Goal: Task Accomplishment & Management: Manage account settings

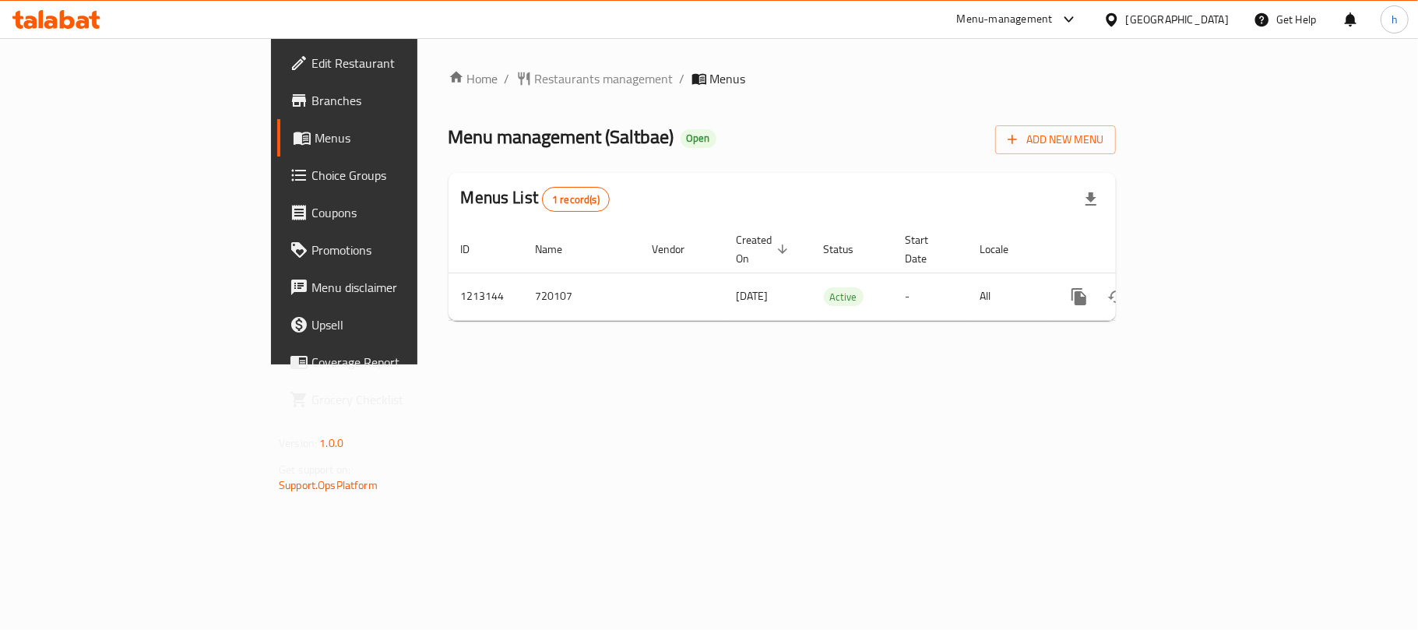
click at [1193, 16] on div "[GEOGRAPHIC_DATA]" at bounding box center [1177, 19] width 103 height 17
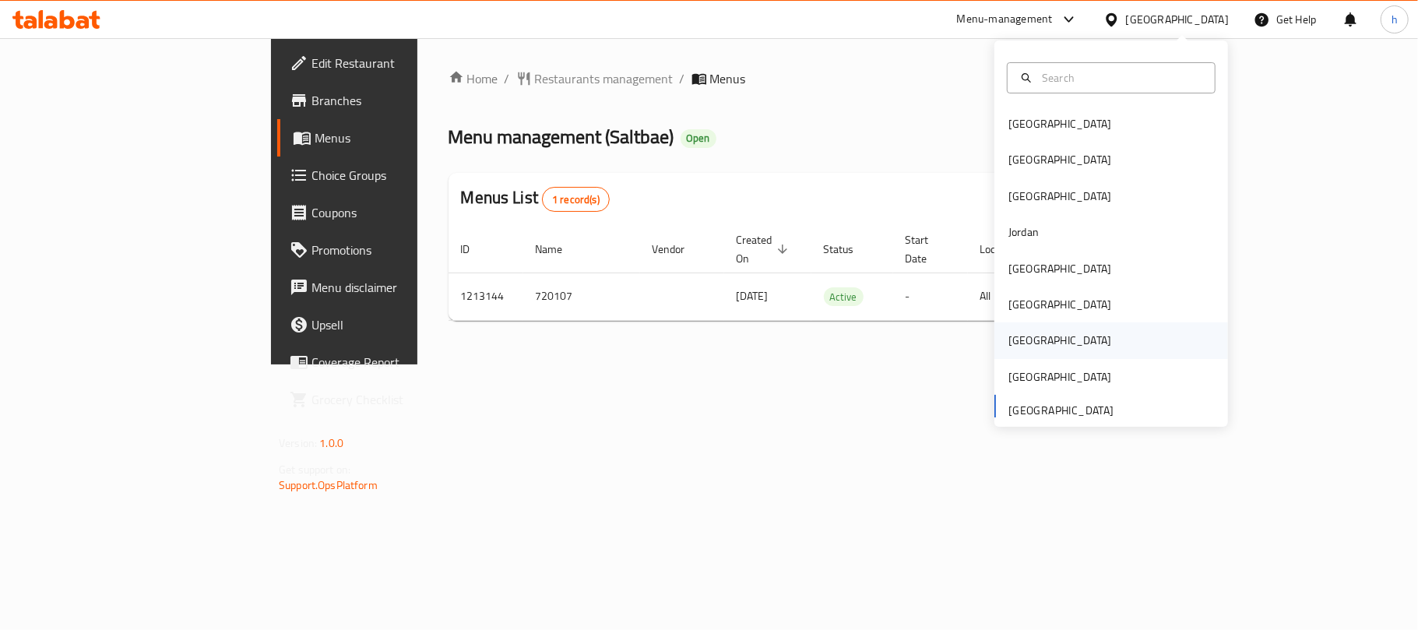
click at [1016, 337] on div "[GEOGRAPHIC_DATA]" at bounding box center [1060, 340] width 103 height 17
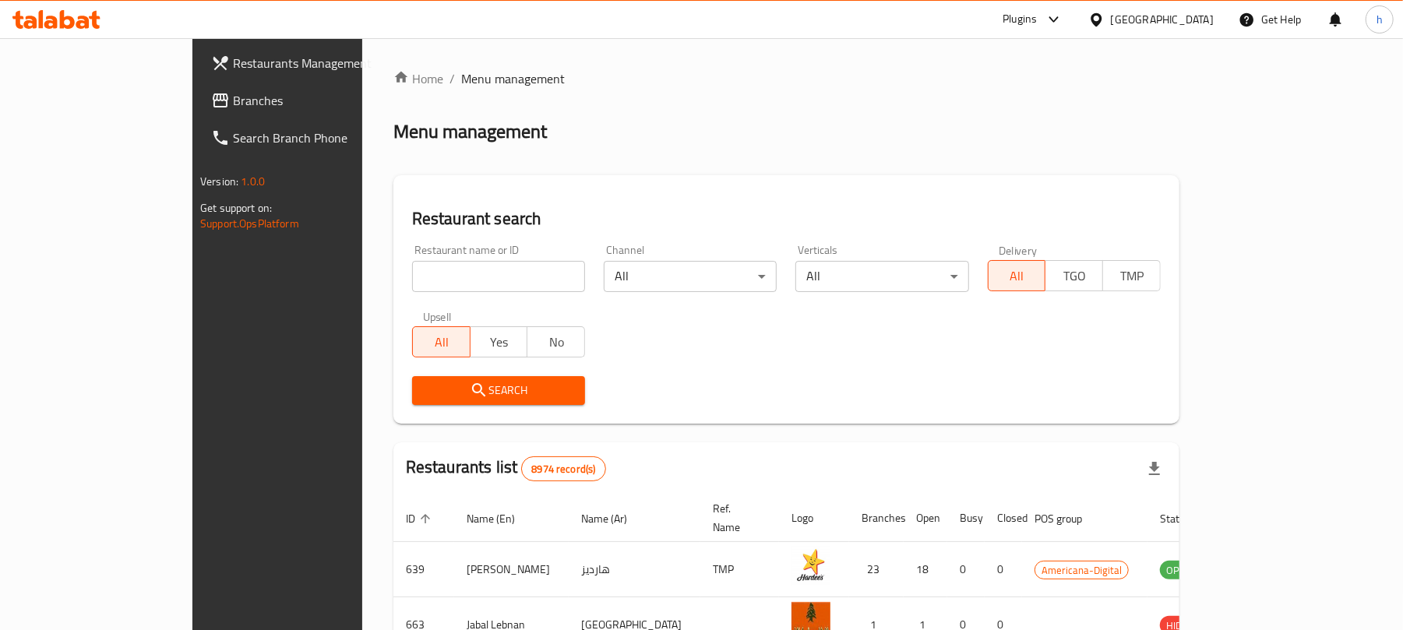
click at [233, 101] on span "Branches" at bounding box center [323, 100] width 181 height 19
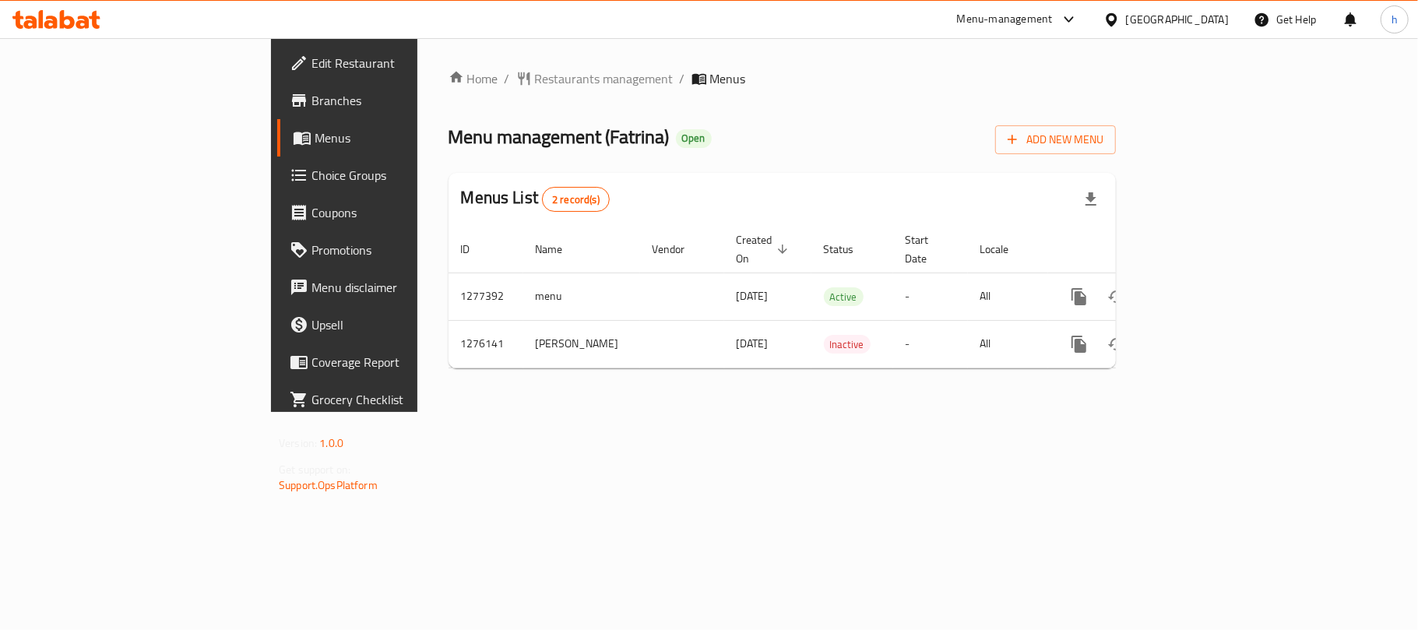
click at [648, 412] on div "Home / Restaurants management / Menus Menu management ( Fatrina ) Open Add New …" at bounding box center [782, 225] width 730 height 374
click at [1210, 23] on div "[GEOGRAPHIC_DATA]" at bounding box center [1177, 19] width 103 height 17
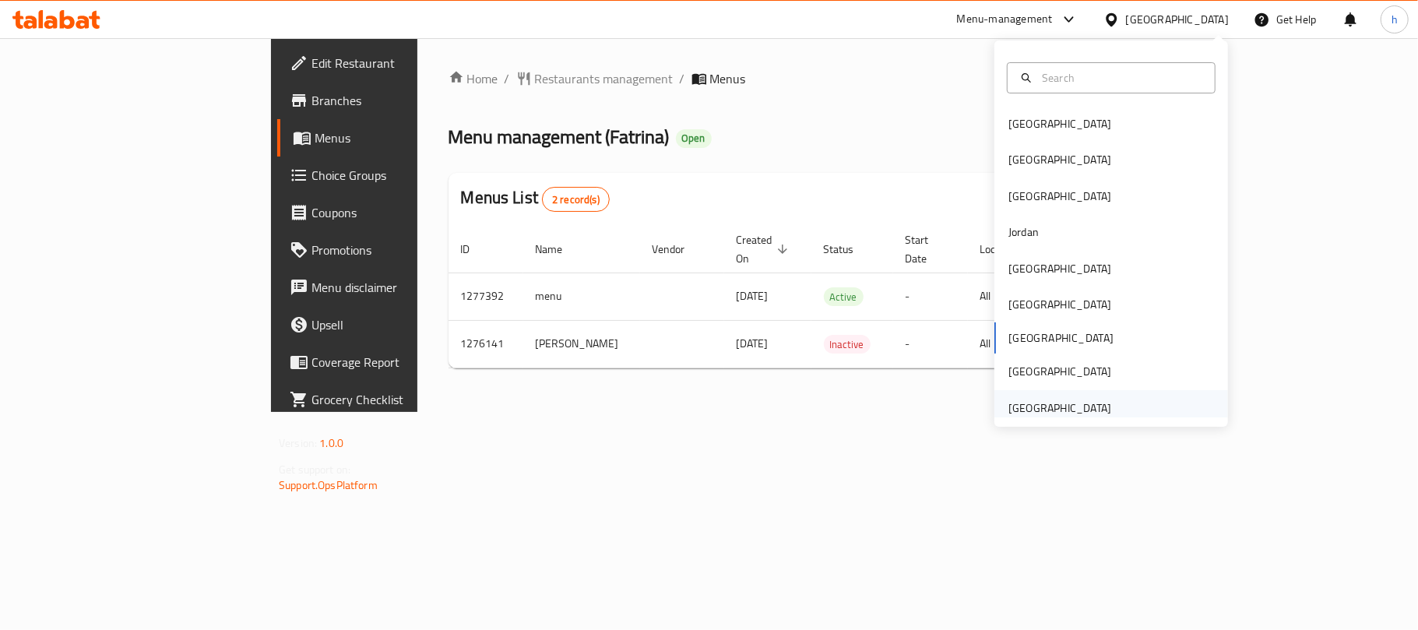
click at [1067, 400] on div "[GEOGRAPHIC_DATA]" at bounding box center [1060, 408] width 103 height 17
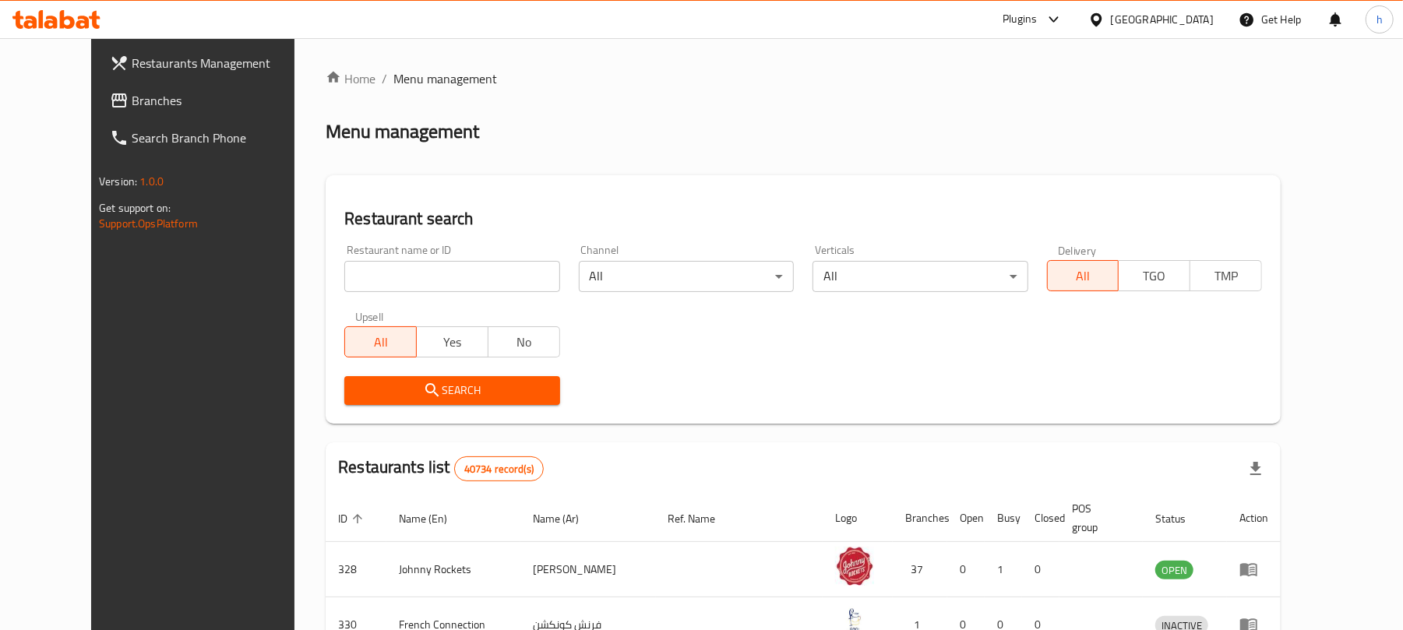
click at [97, 85] on link "Branches" at bounding box center [211, 100] width 228 height 37
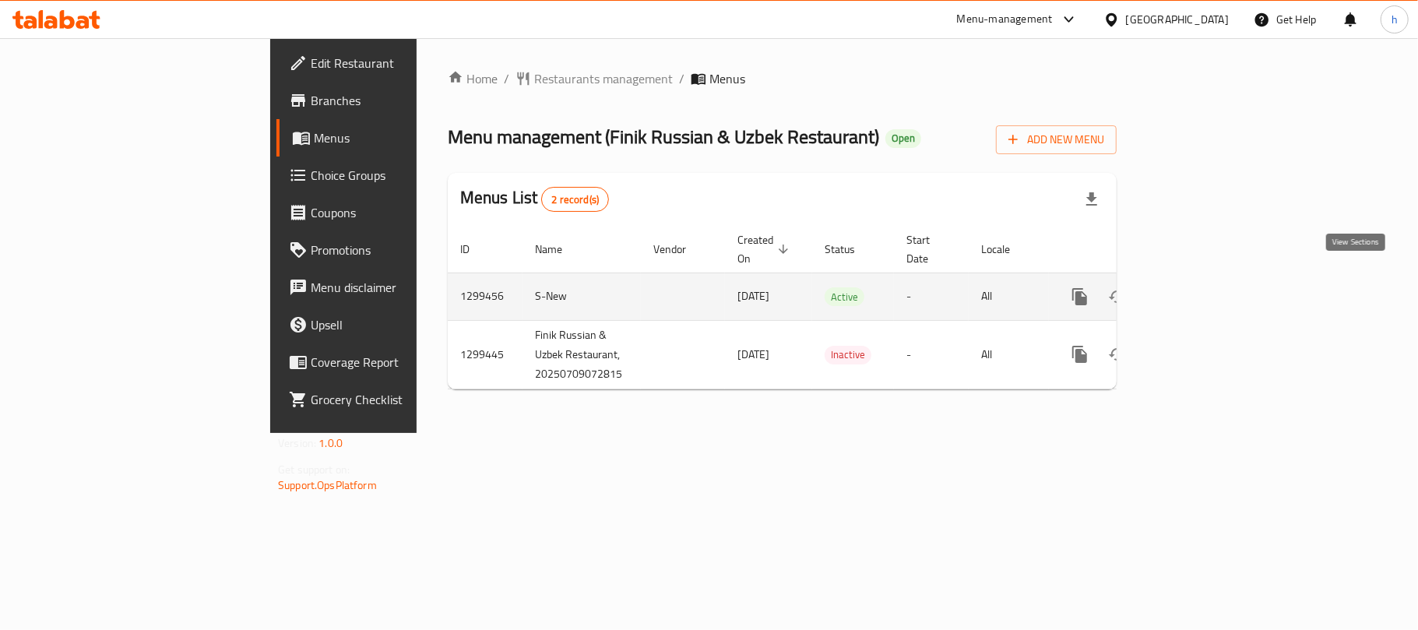
click at [1202, 288] on icon "enhanced table" at bounding box center [1192, 296] width 19 height 19
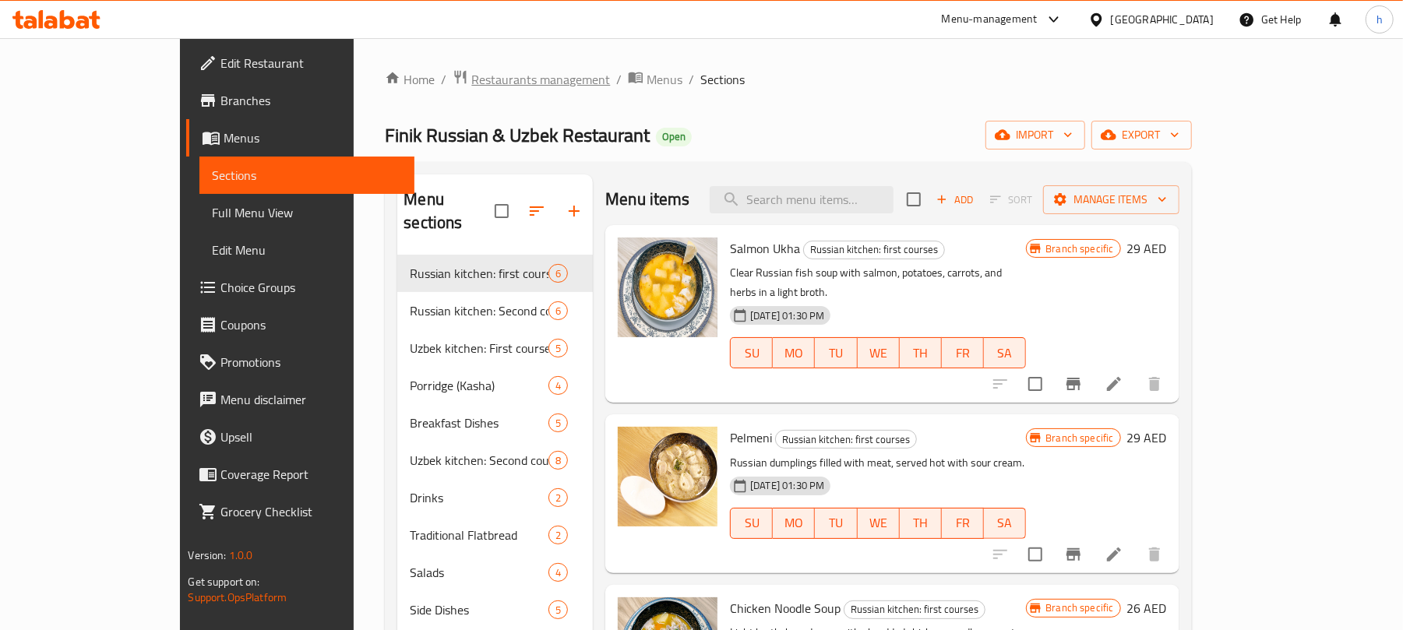
click at [471, 83] on span "Restaurants management" at bounding box center [540, 79] width 139 height 19
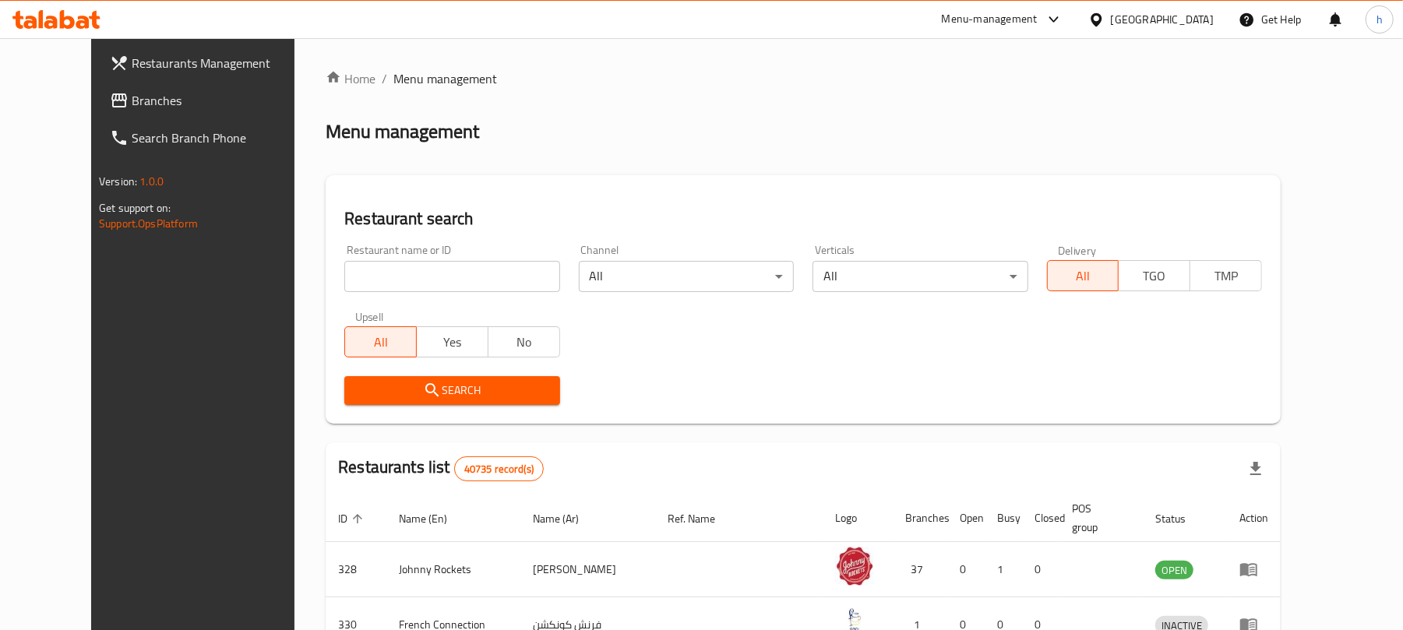
click at [132, 103] on span "Branches" at bounding box center [222, 100] width 181 height 19
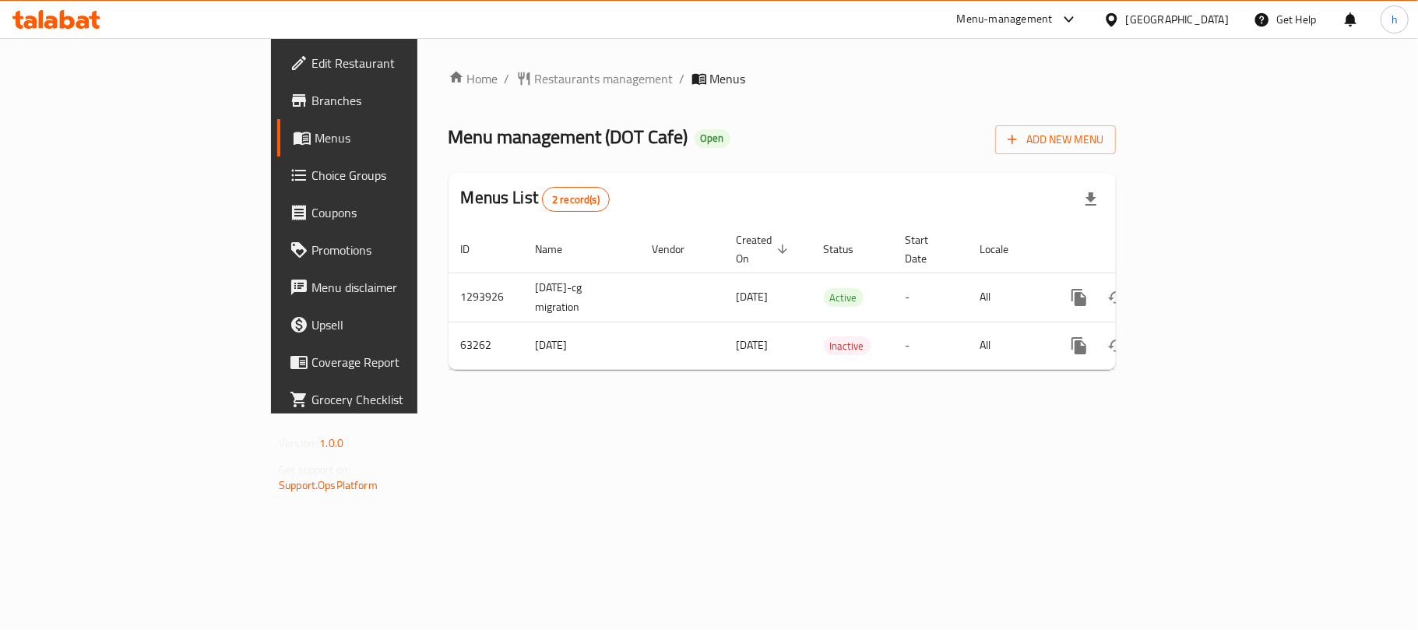
click at [1135, 38] on div at bounding box center [709, 38] width 1418 height 1
click at [1137, 26] on div "[GEOGRAPHIC_DATA]" at bounding box center [1177, 19] width 103 height 17
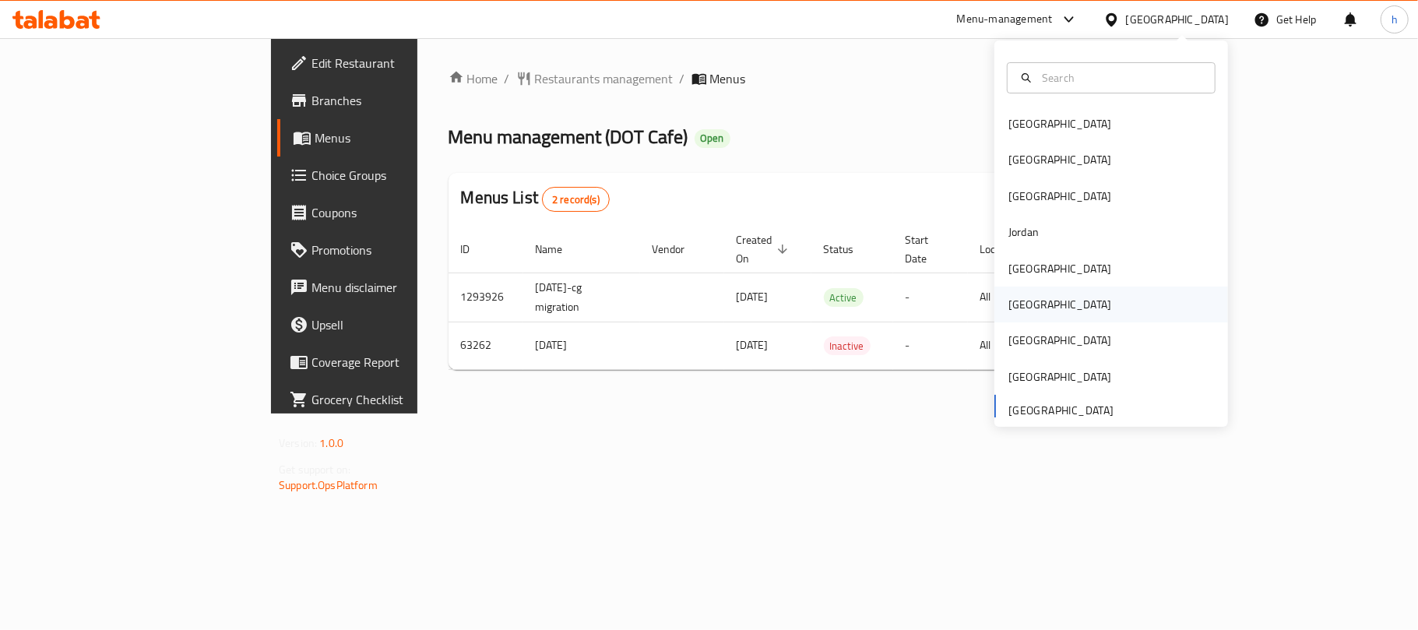
click at [1055, 303] on div "[GEOGRAPHIC_DATA]" at bounding box center [1112, 305] width 234 height 36
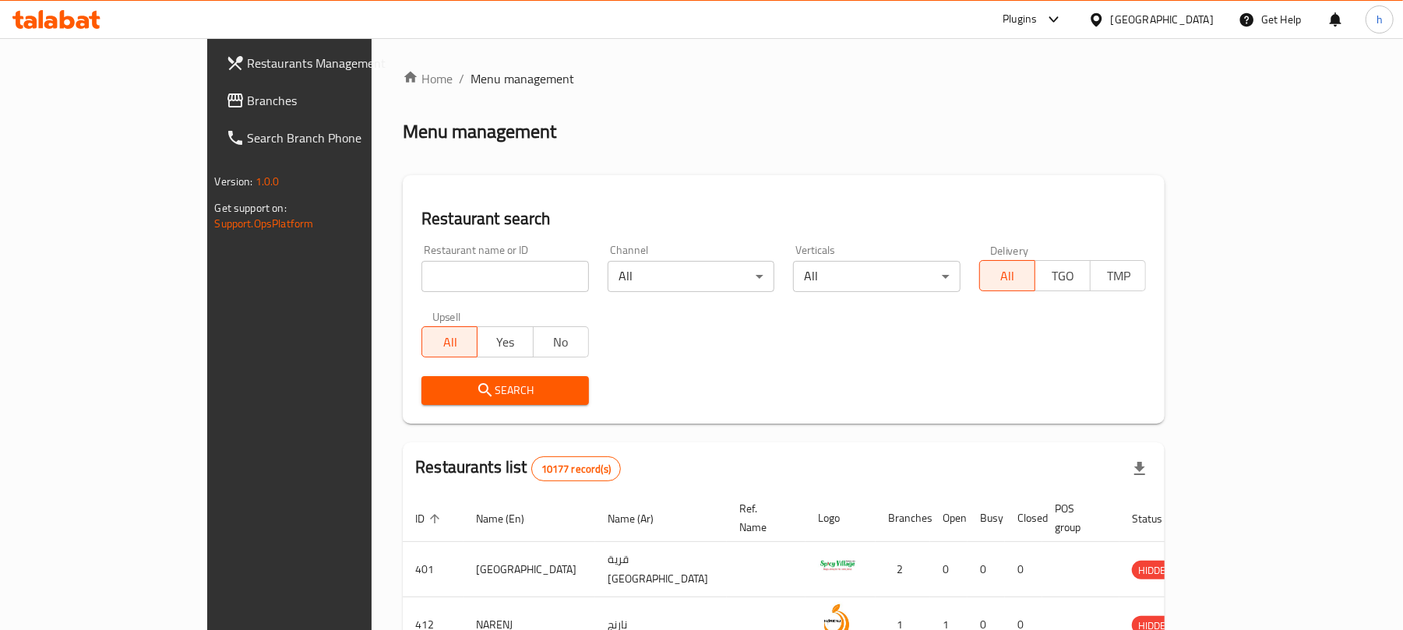
click at [248, 97] on span "Branches" at bounding box center [338, 100] width 181 height 19
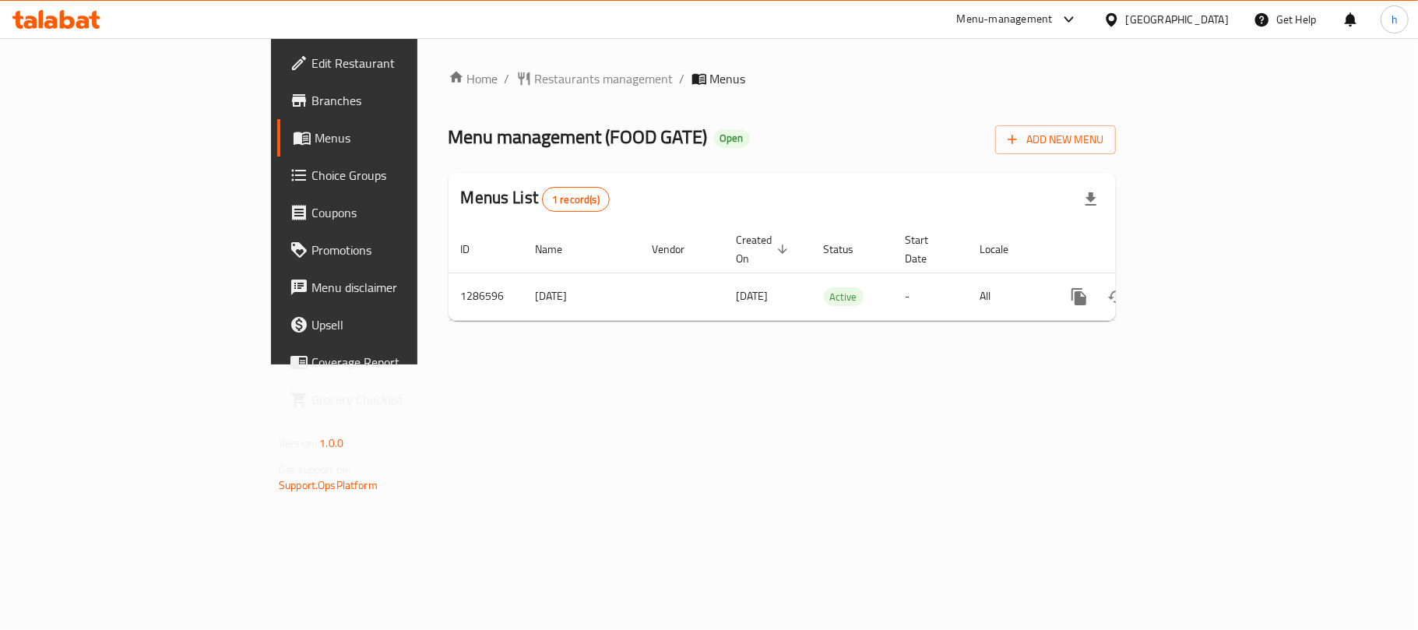
click at [786, 365] on div "Home / Restaurants management / Menus Menu management ( FOOD GATE ) Open Add Ne…" at bounding box center [782, 201] width 730 height 326
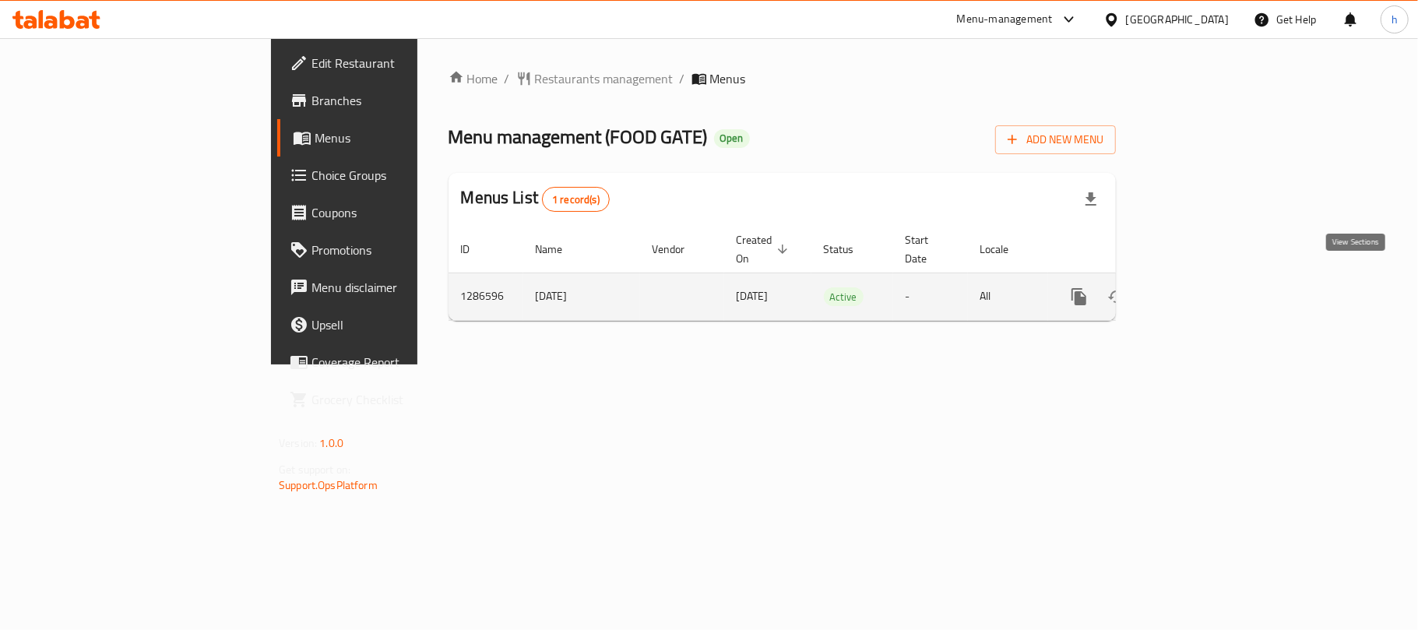
click at [1210, 291] on link "enhanced table" at bounding box center [1191, 296] width 37 height 37
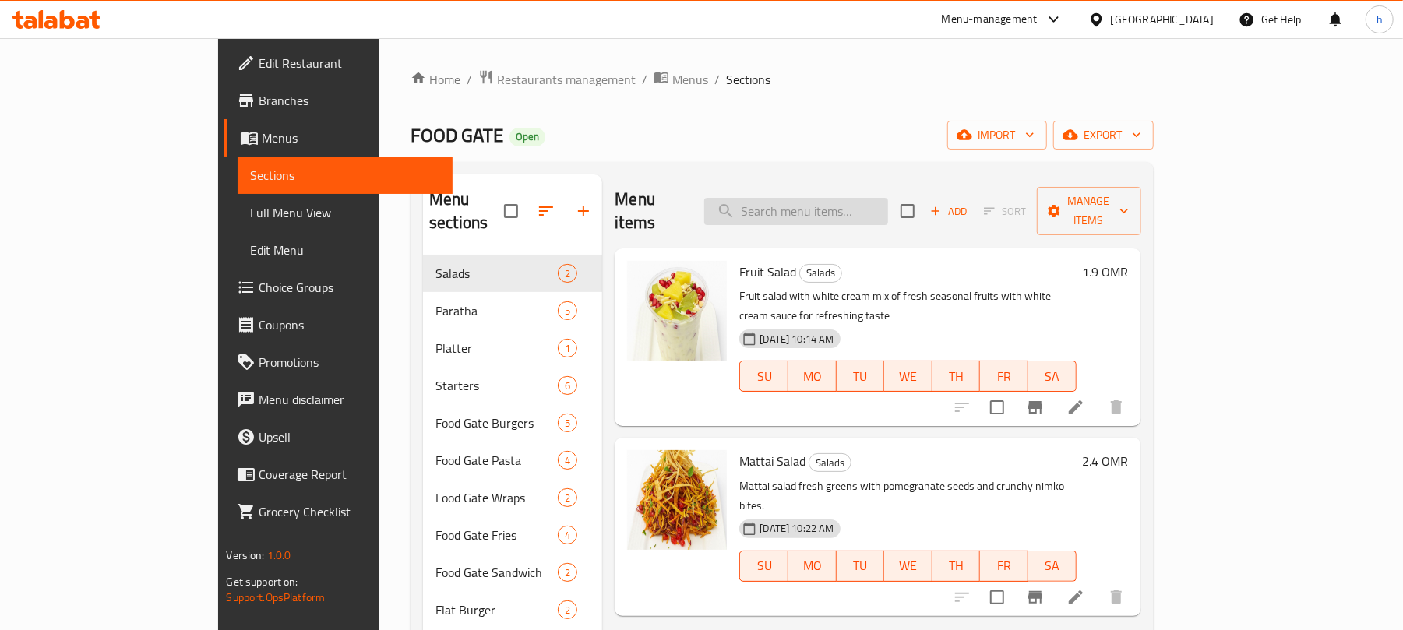
click at [888, 206] on input "search" at bounding box center [796, 211] width 184 height 27
paste input "Zinger Paratha"
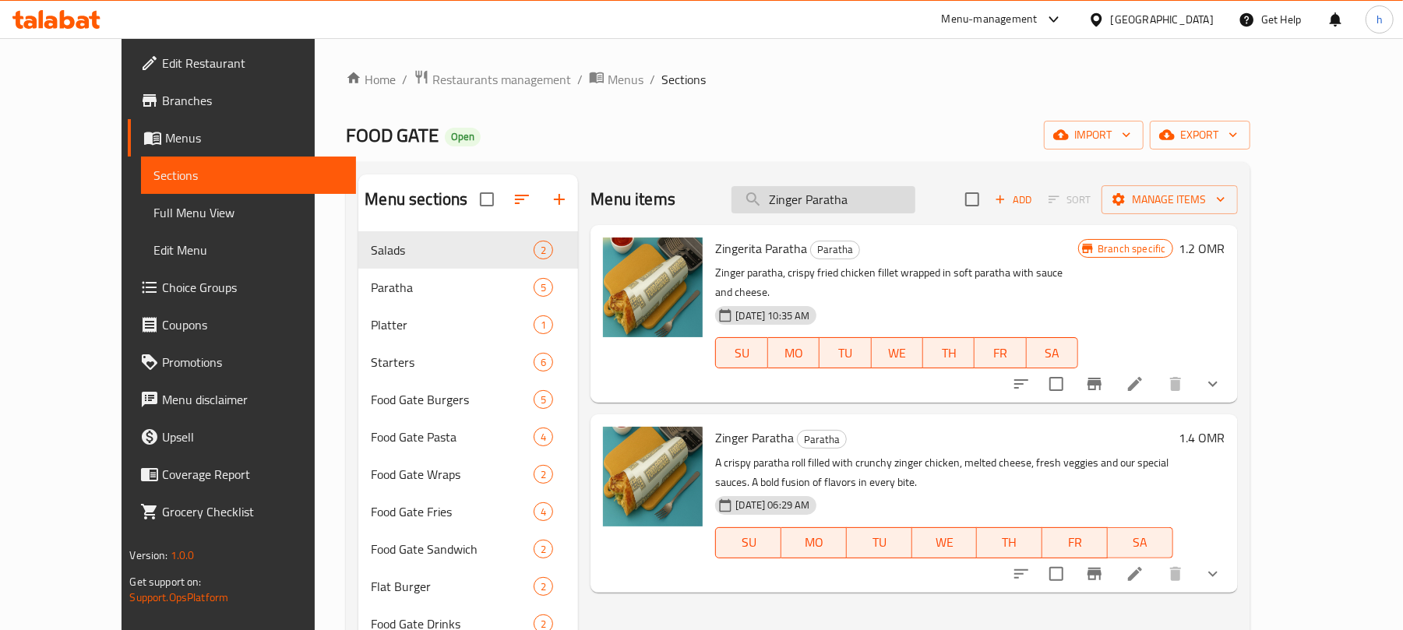
type input "Zinger Paratha"
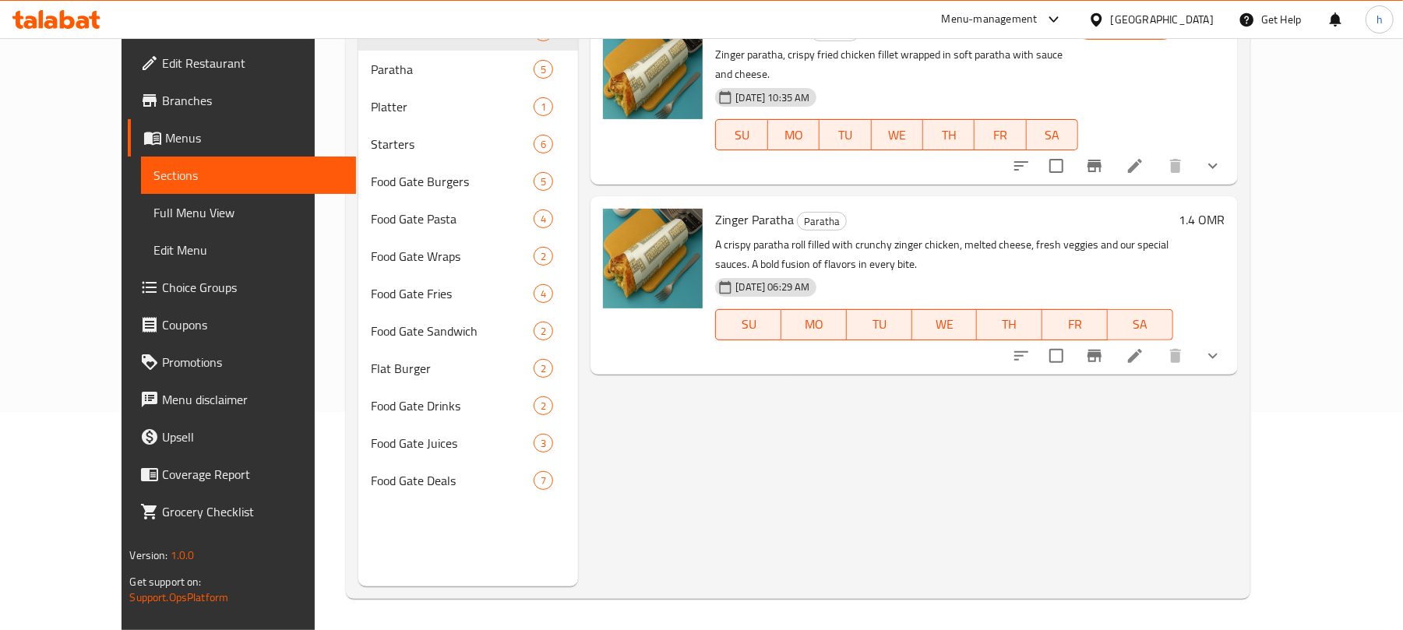
scroll to position [115, 0]
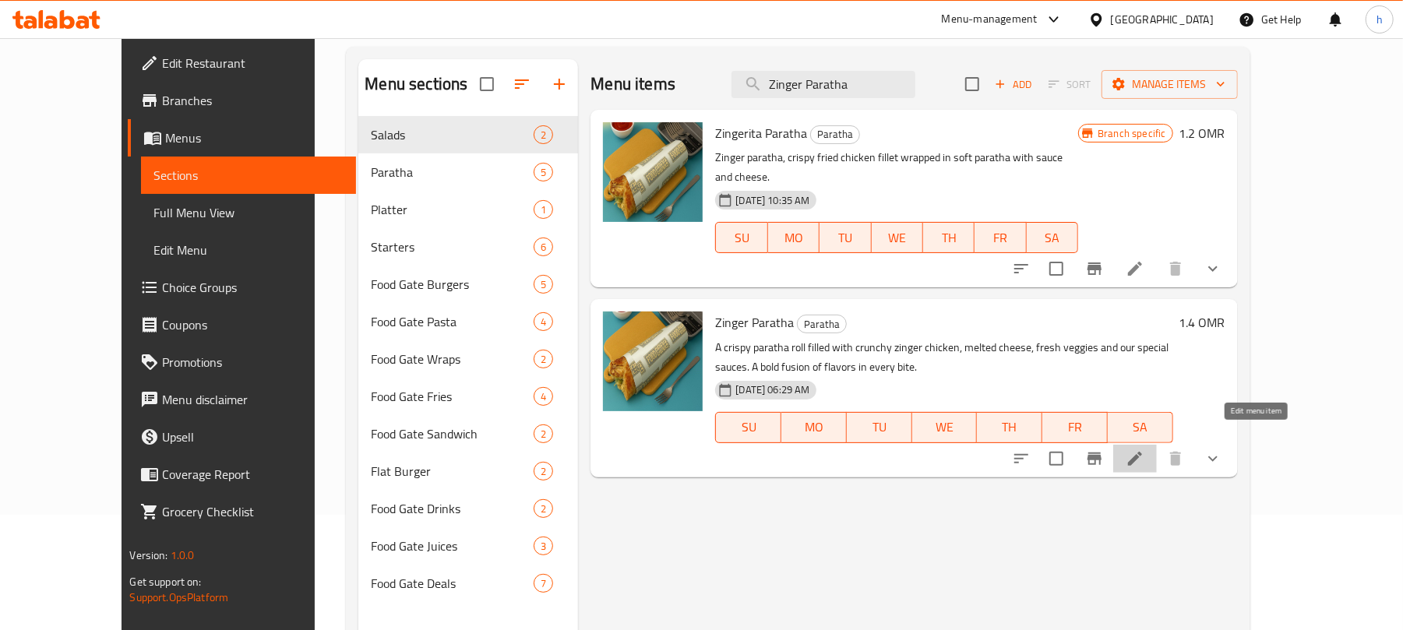
click at [1142, 452] on icon at bounding box center [1135, 459] width 14 height 14
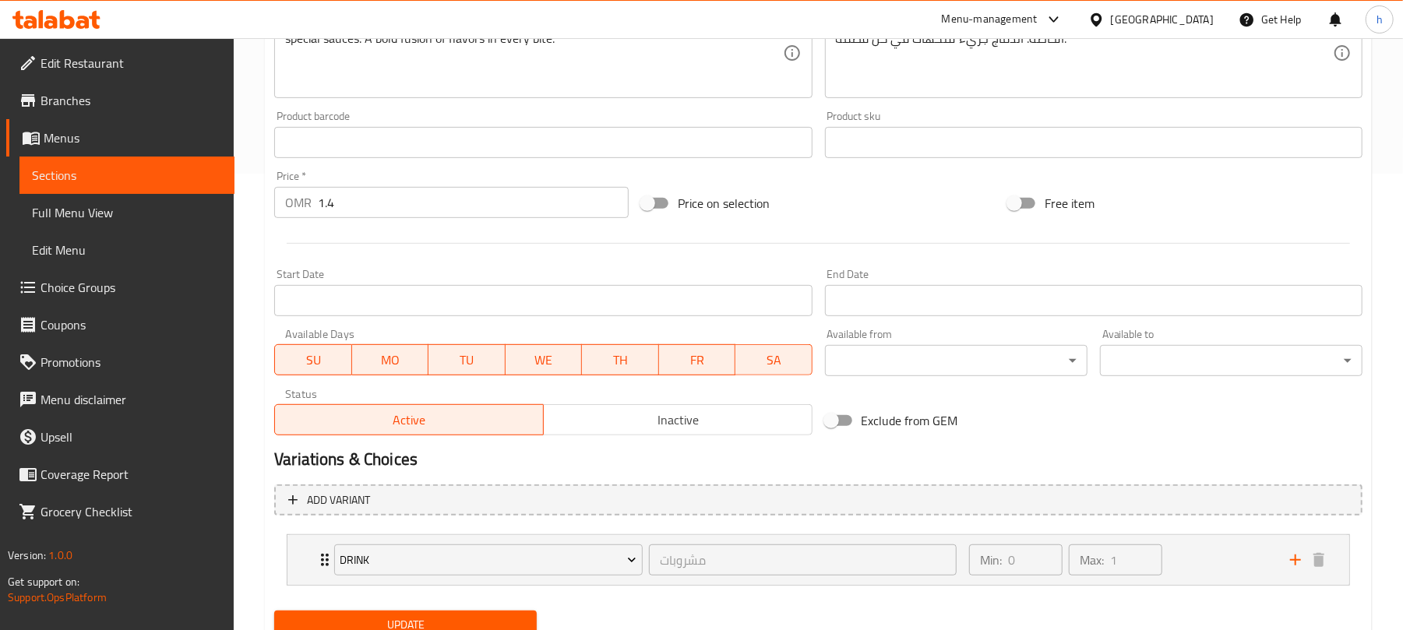
scroll to position [519, 0]
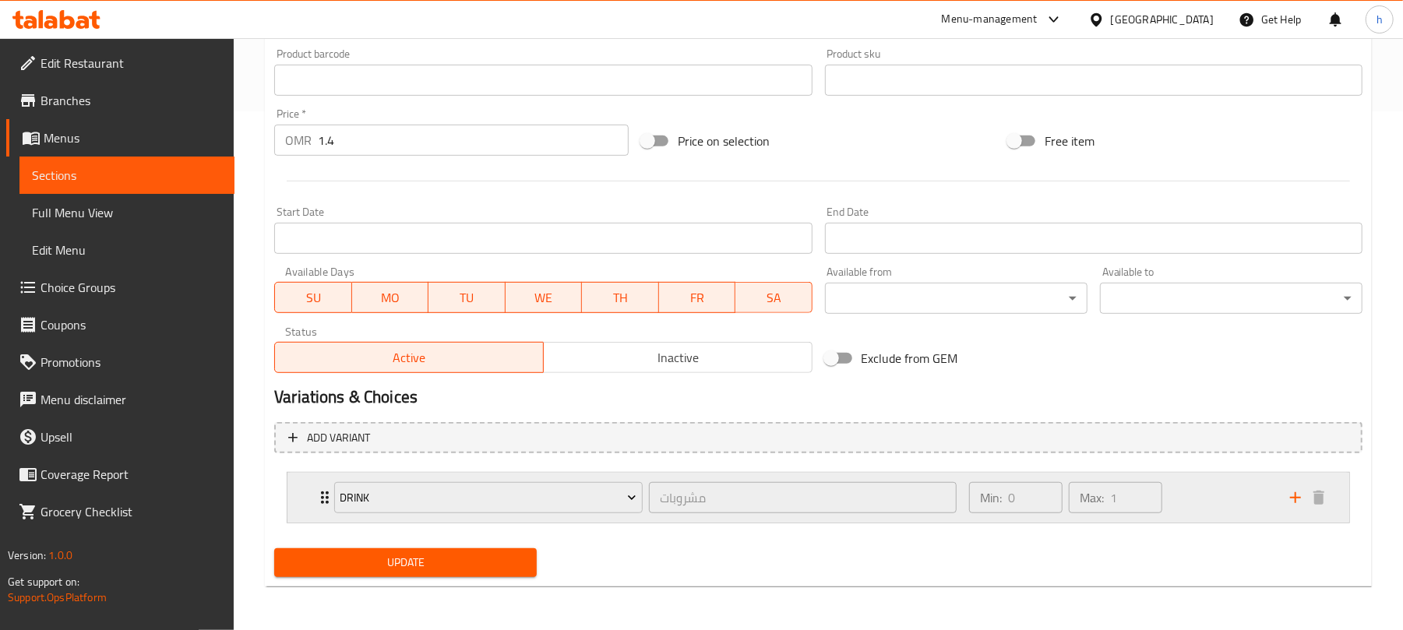
drag, startPoint x: 1178, startPoint y: 490, endPoint x: 1185, endPoint y: 496, distance: 9.4
click at [1190, 495] on div "Min: 0 ​ Max: 1 ​" at bounding box center [1120, 498] width 321 height 50
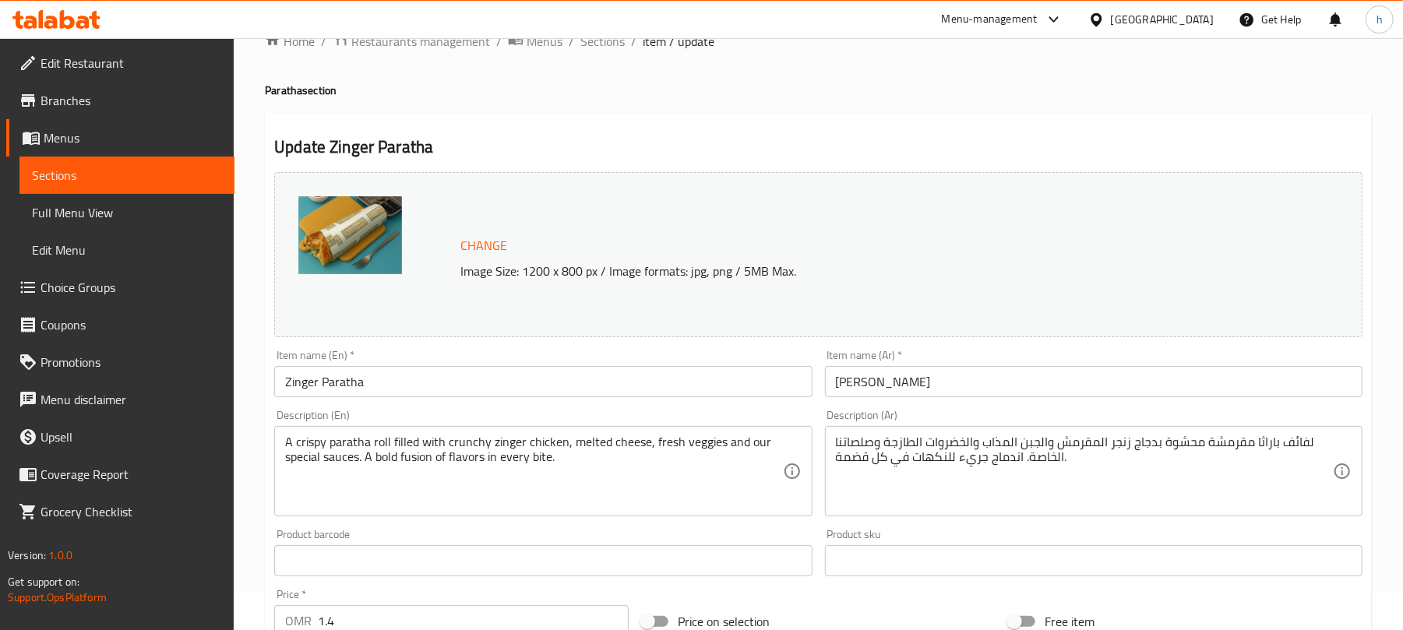
scroll to position [0, 0]
